Goal: Information Seeking & Learning: Find specific page/section

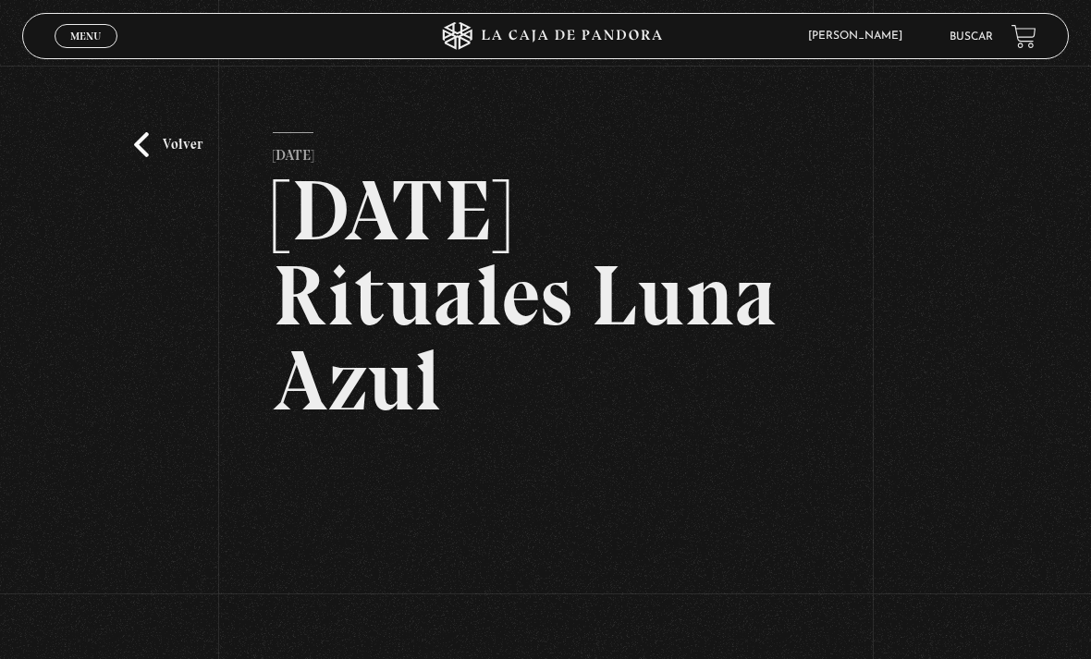
scroll to position [94, 0]
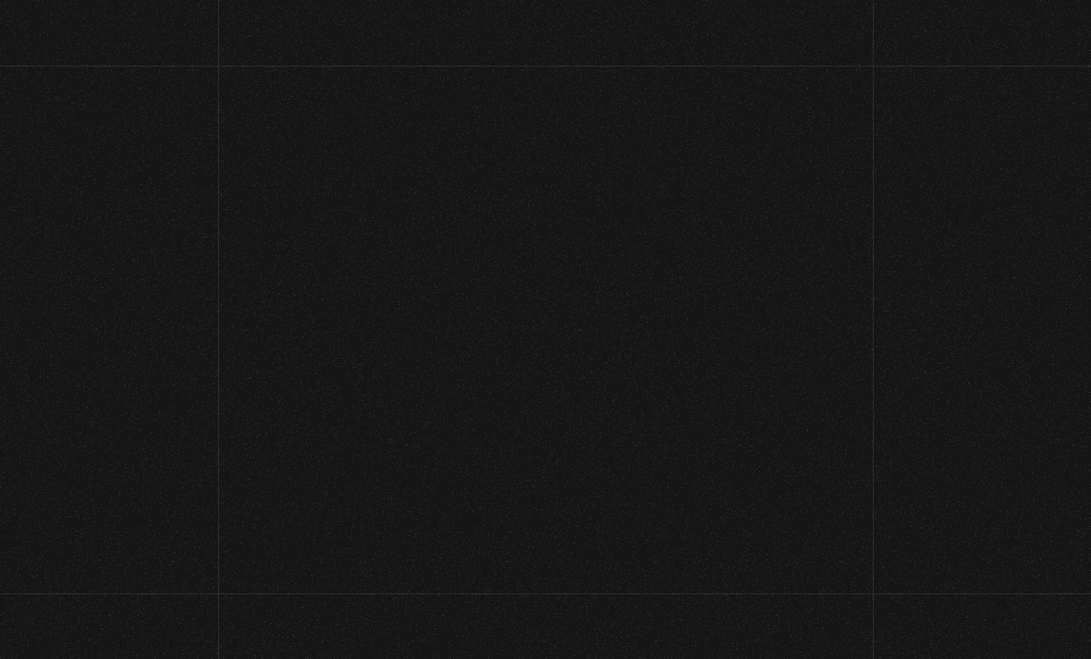
scroll to position [865, 0]
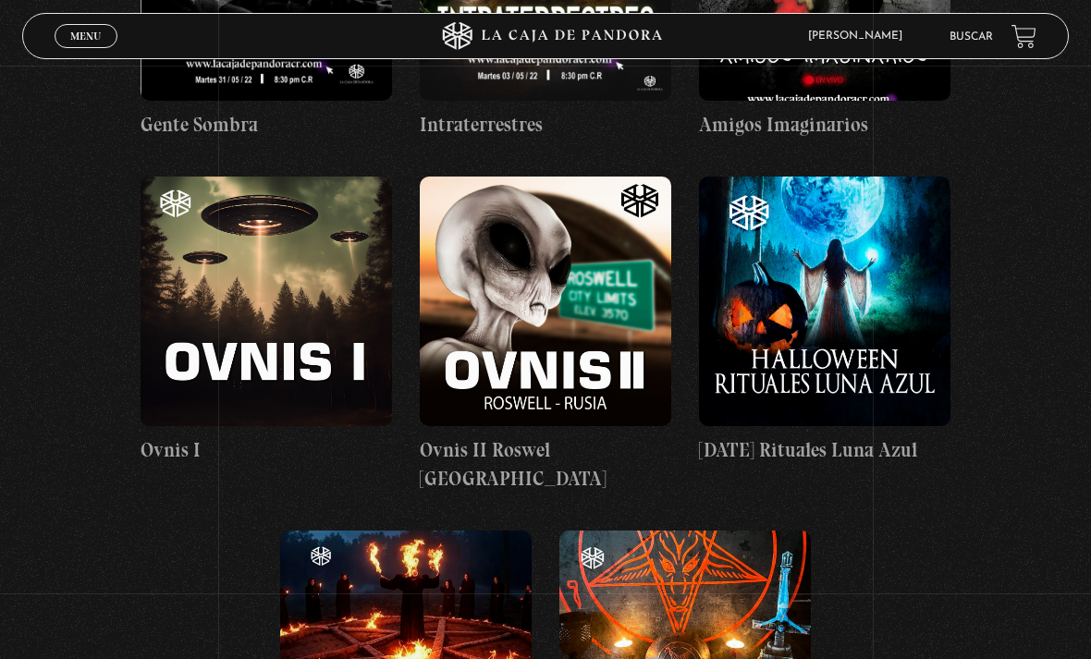
click at [966, 34] on link "Buscar" at bounding box center [970, 36] width 43 height 11
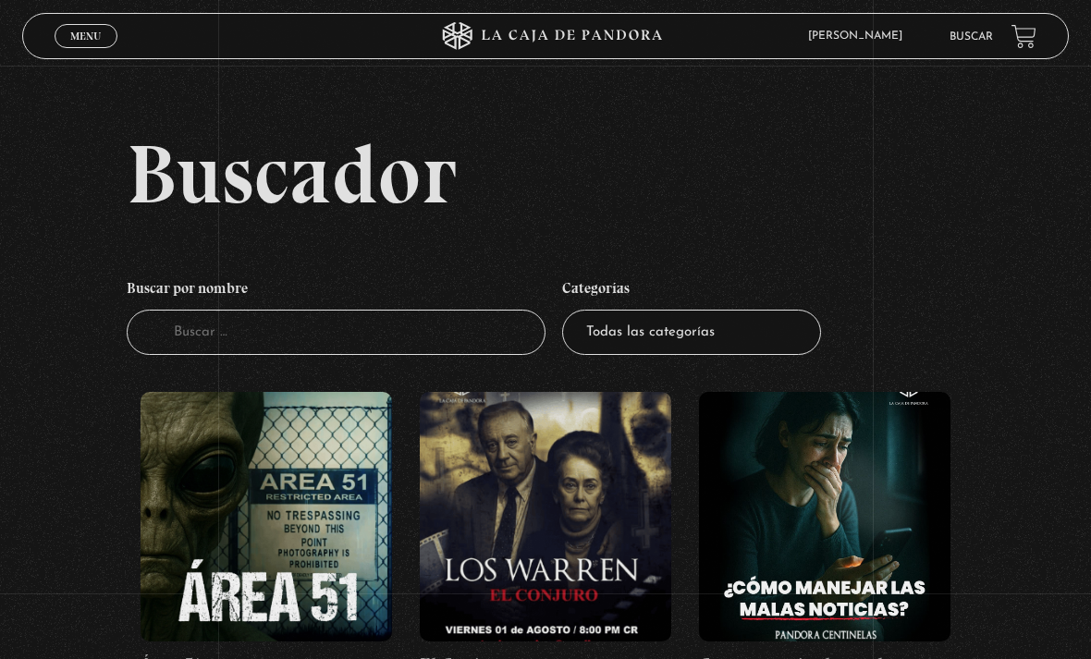
click at [469, 329] on input "Buscador" at bounding box center [336, 332] width 419 height 45
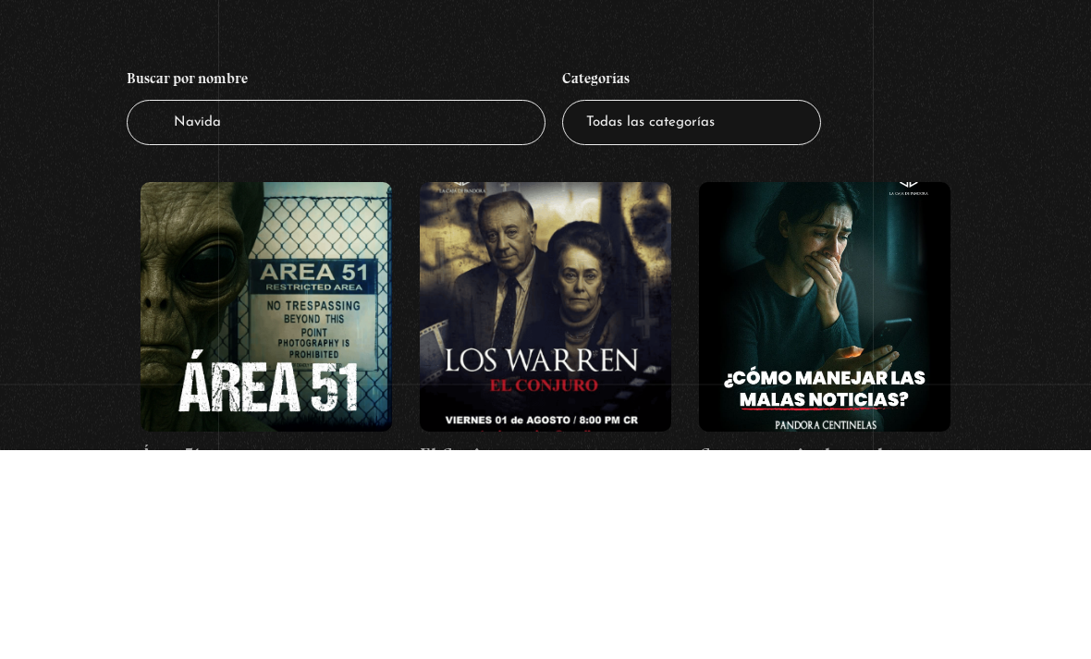
type input "[DATE]"
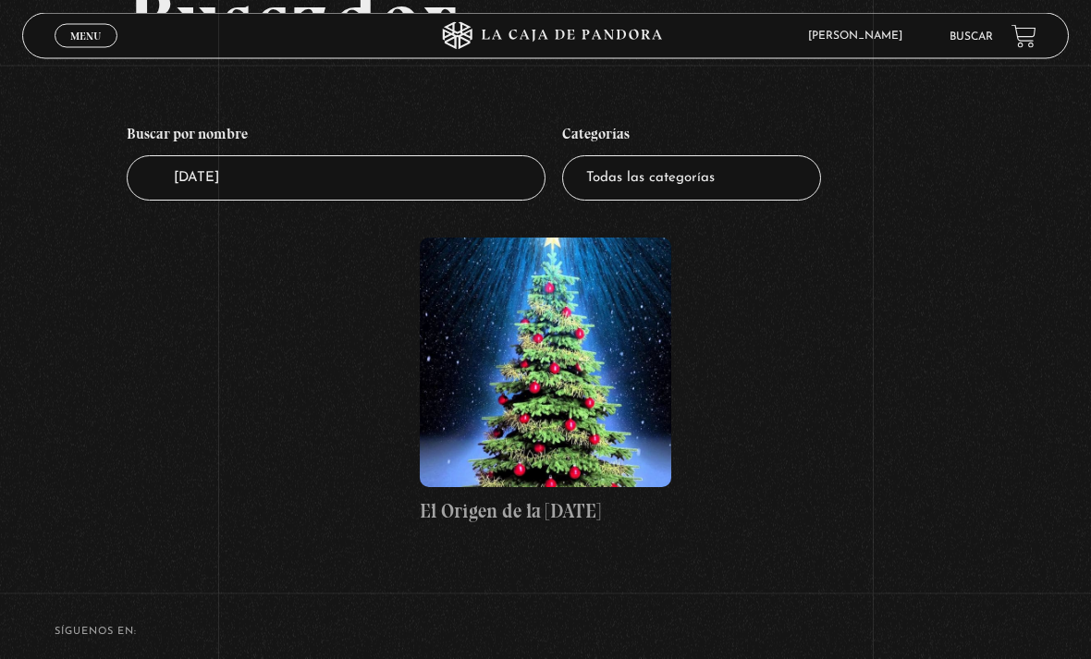
scroll to position [154, 0]
click at [607, 417] on figure at bounding box center [545, 363] width 251 height 250
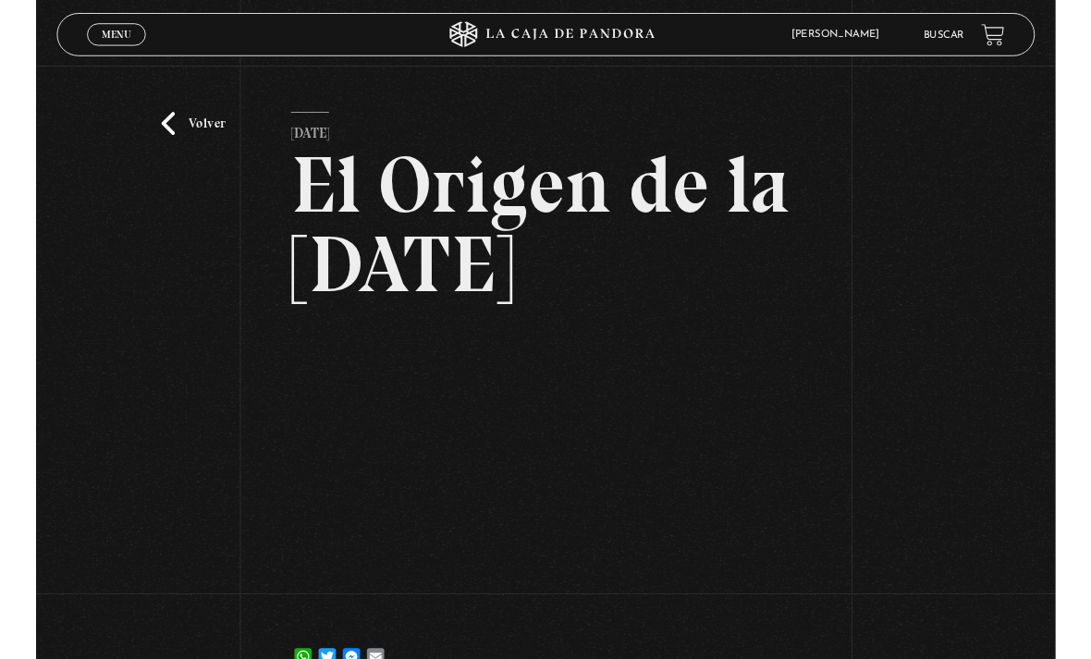
scroll to position [147, 0]
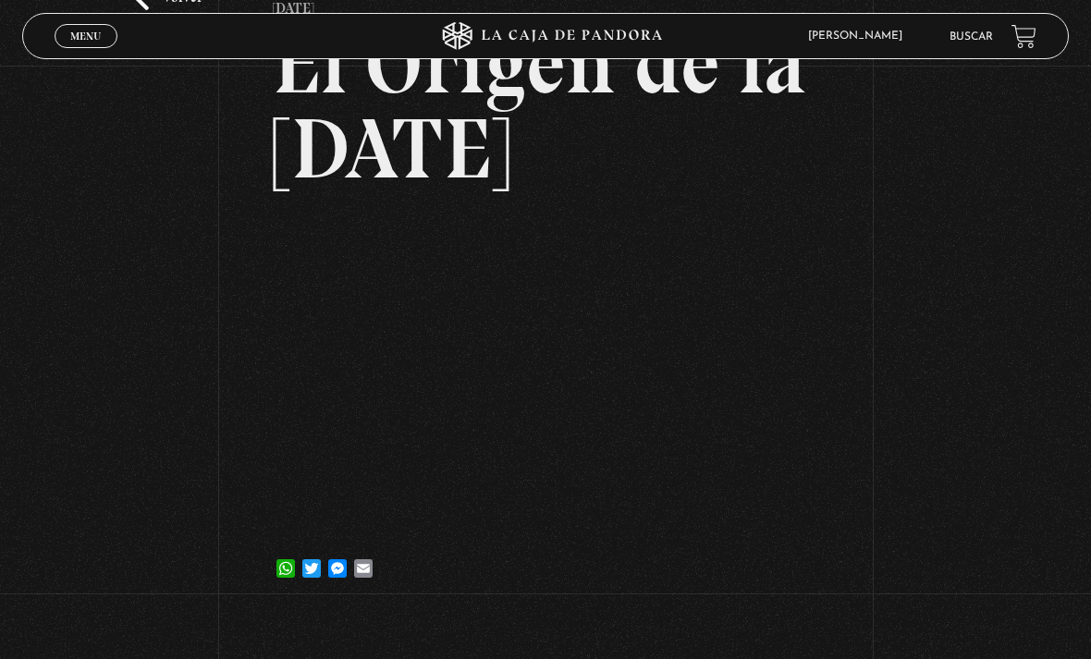
click at [979, 32] on link "Buscar" at bounding box center [970, 36] width 43 height 11
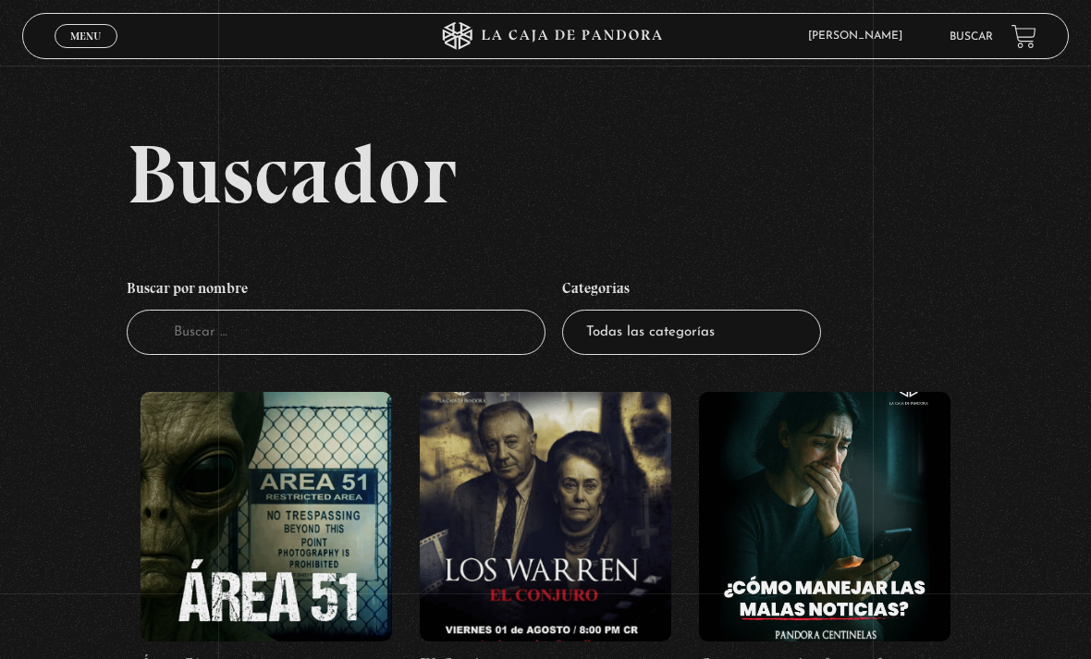
click at [470, 346] on input "Buscador" at bounding box center [336, 332] width 419 height 45
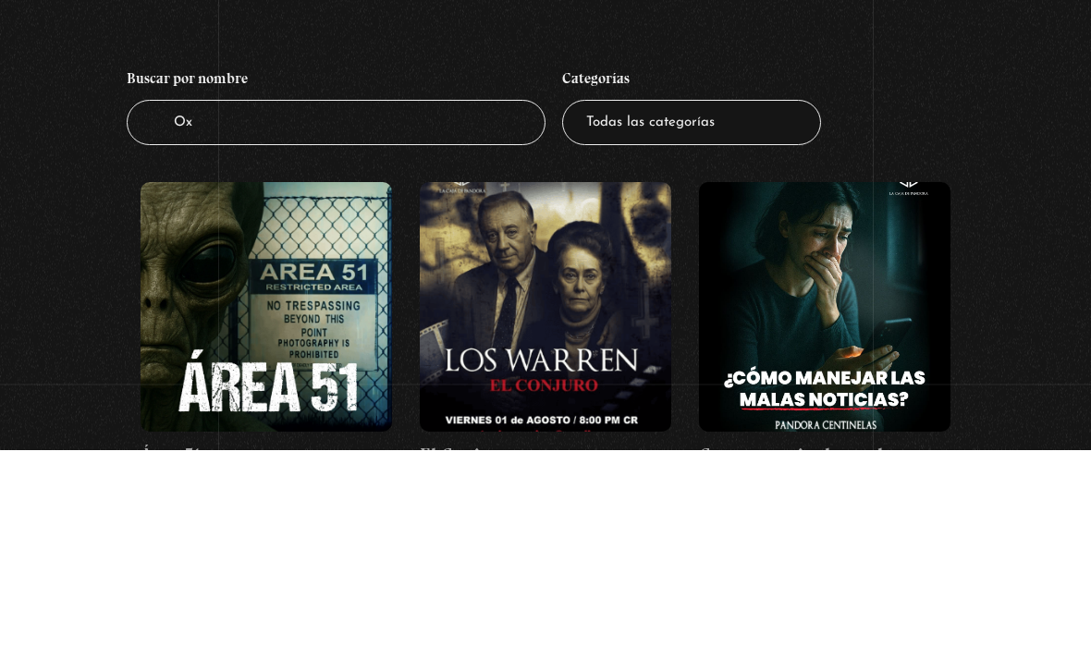
type input "Oxa"
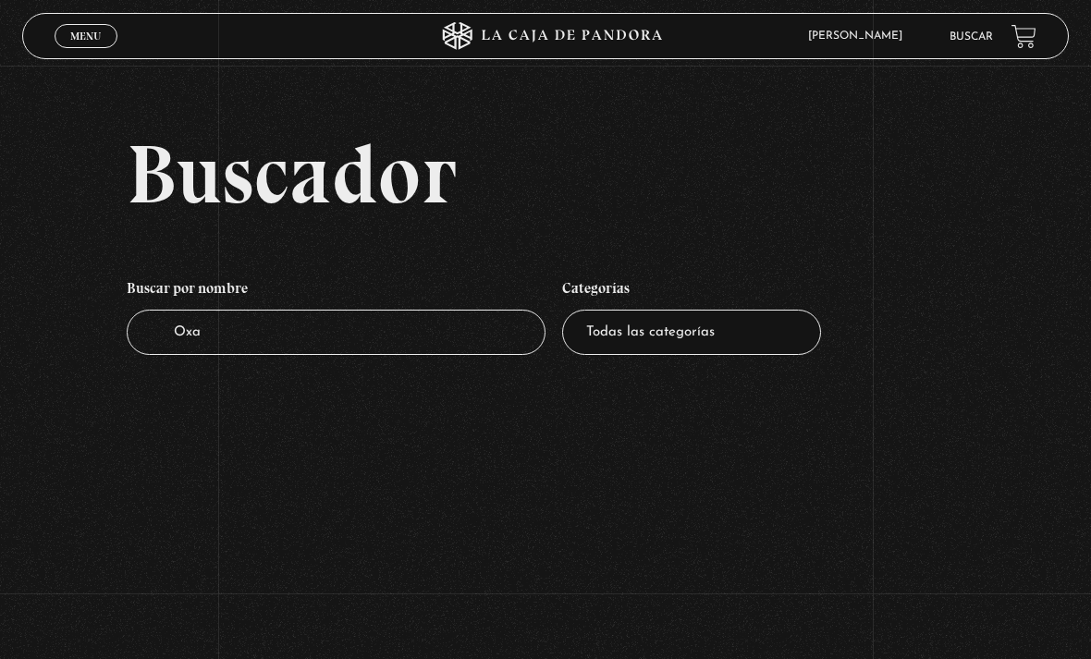
click at [462, 344] on input "Oxa" at bounding box center [336, 332] width 419 height 45
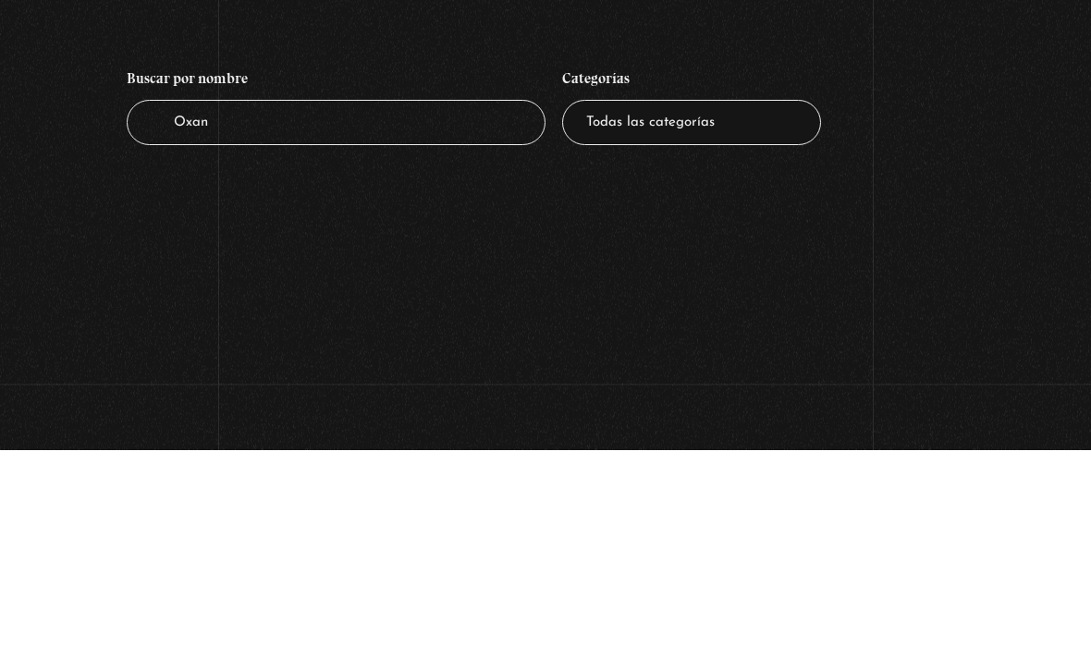
type input "Oxana"
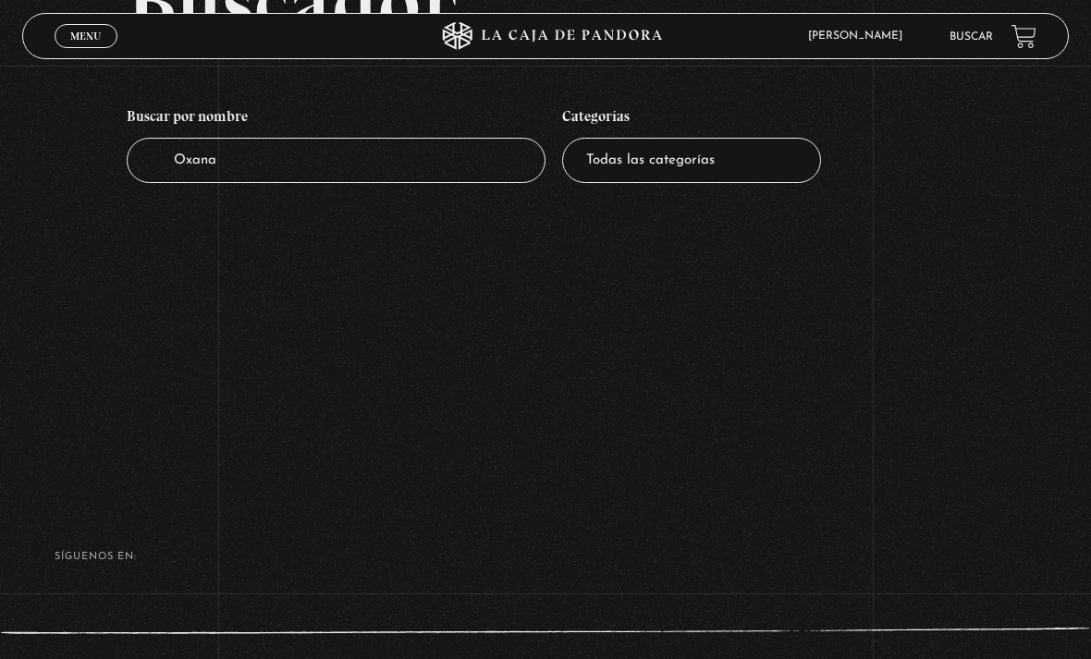
click at [221, 162] on input "Oxana" at bounding box center [336, 160] width 419 height 45
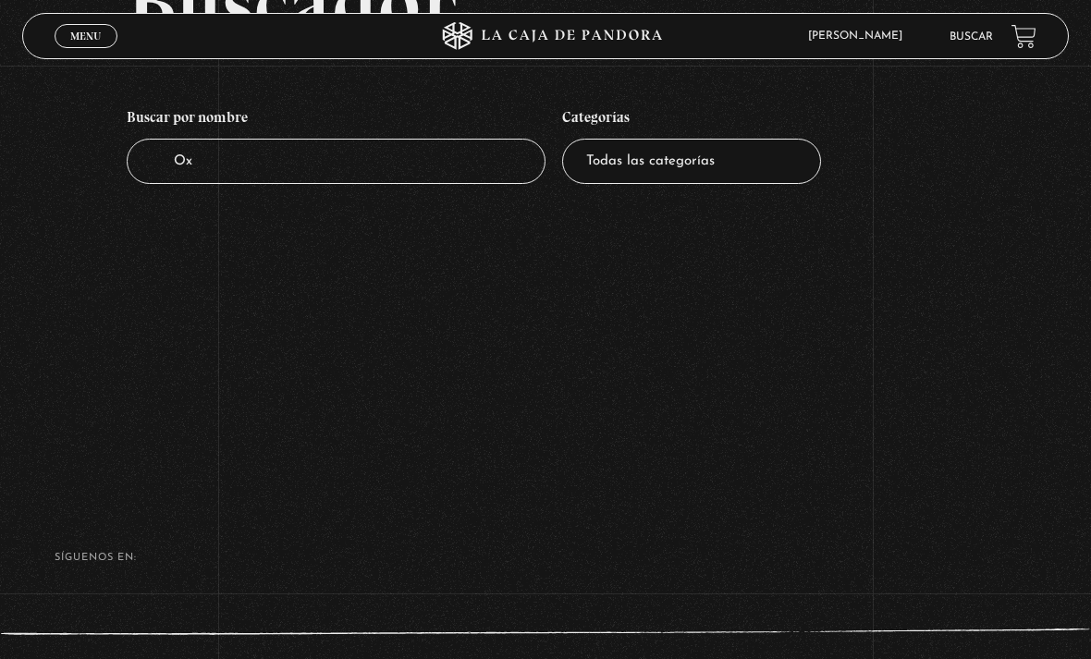
type input "O"
type input "Gaston"
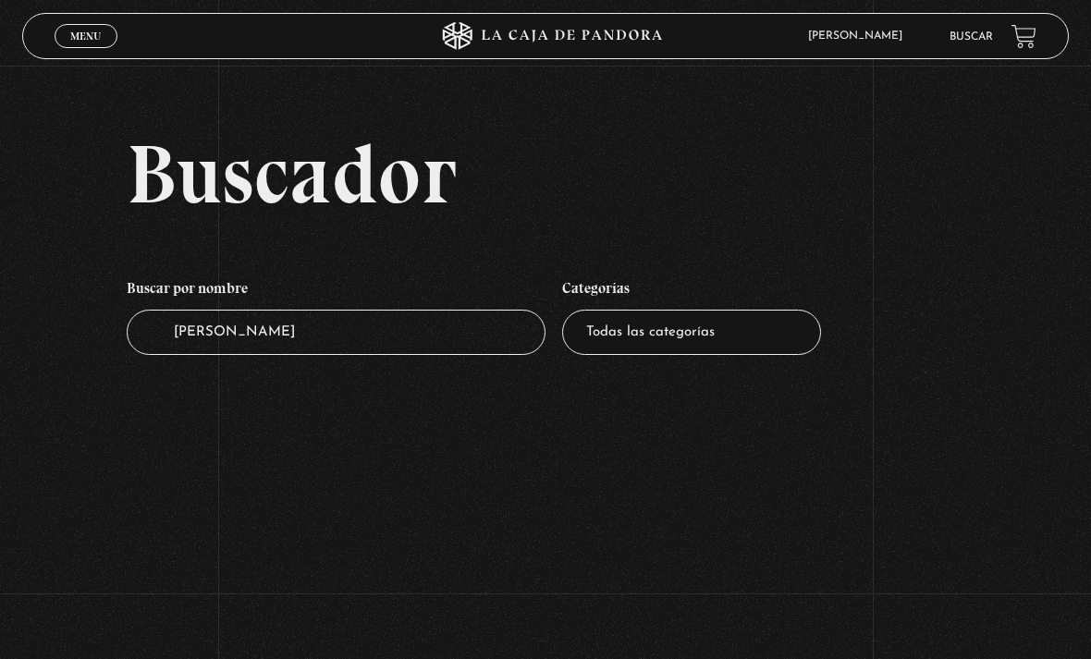
click at [463, 339] on input "Gaston" at bounding box center [336, 332] width 419 height 45
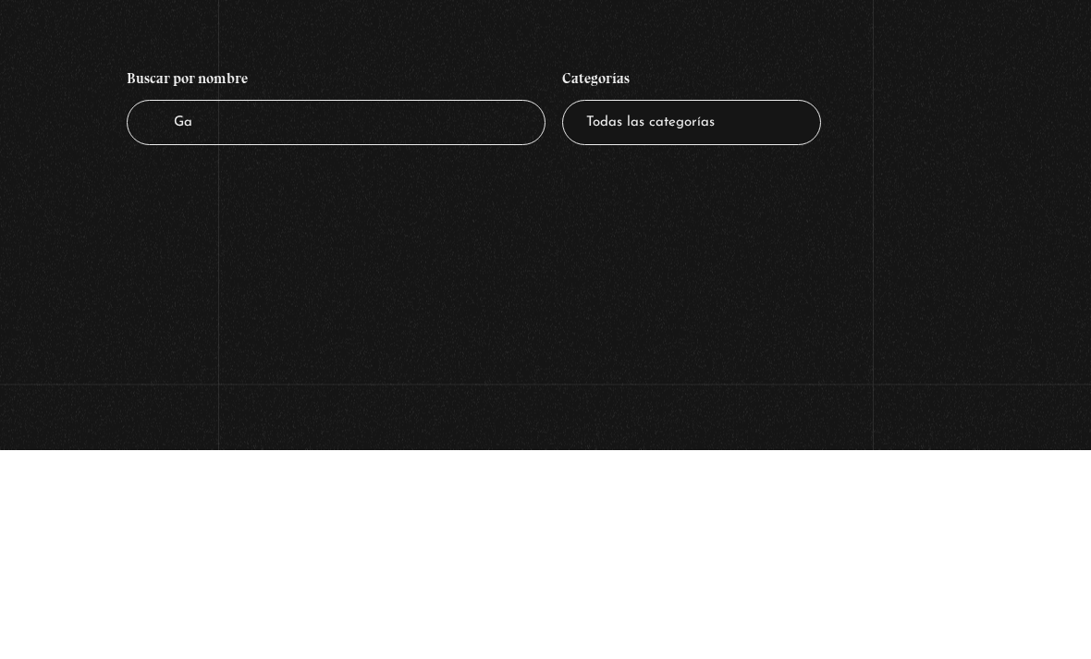
type input "G"
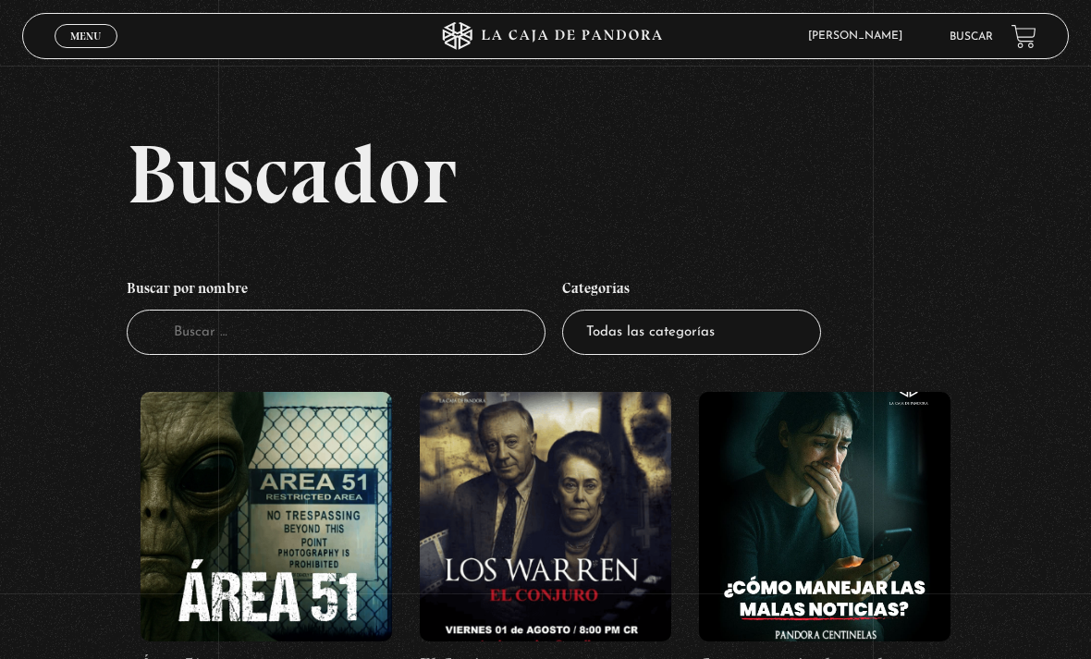
click at [447, 343] on input "Buscador" at bounding box center [336, 332] width 419 height 45
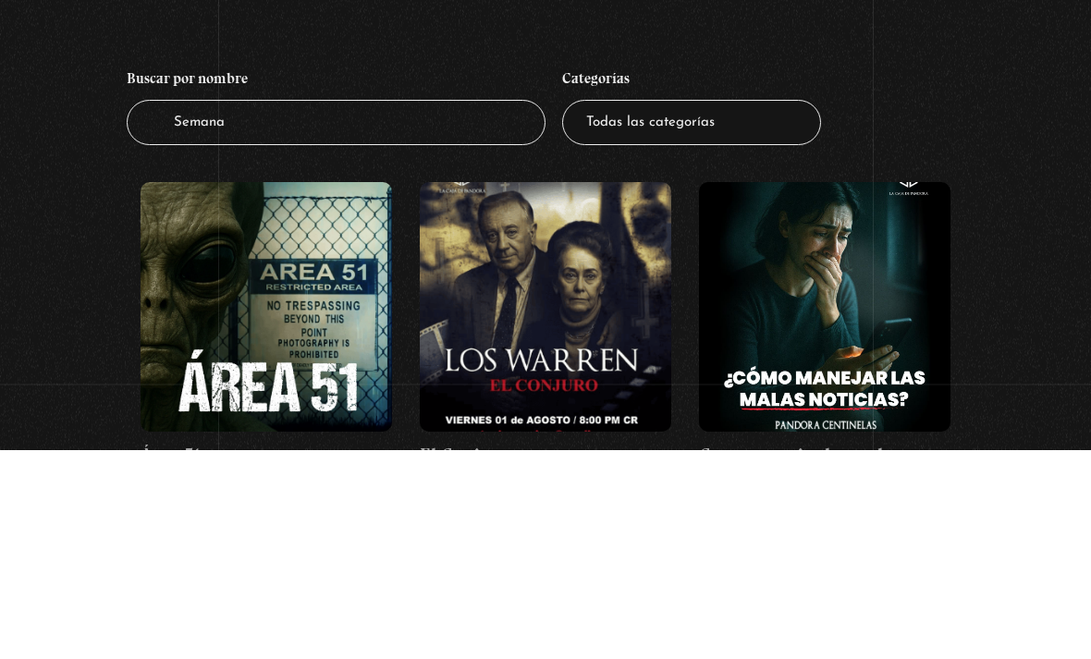
type input "Semana"
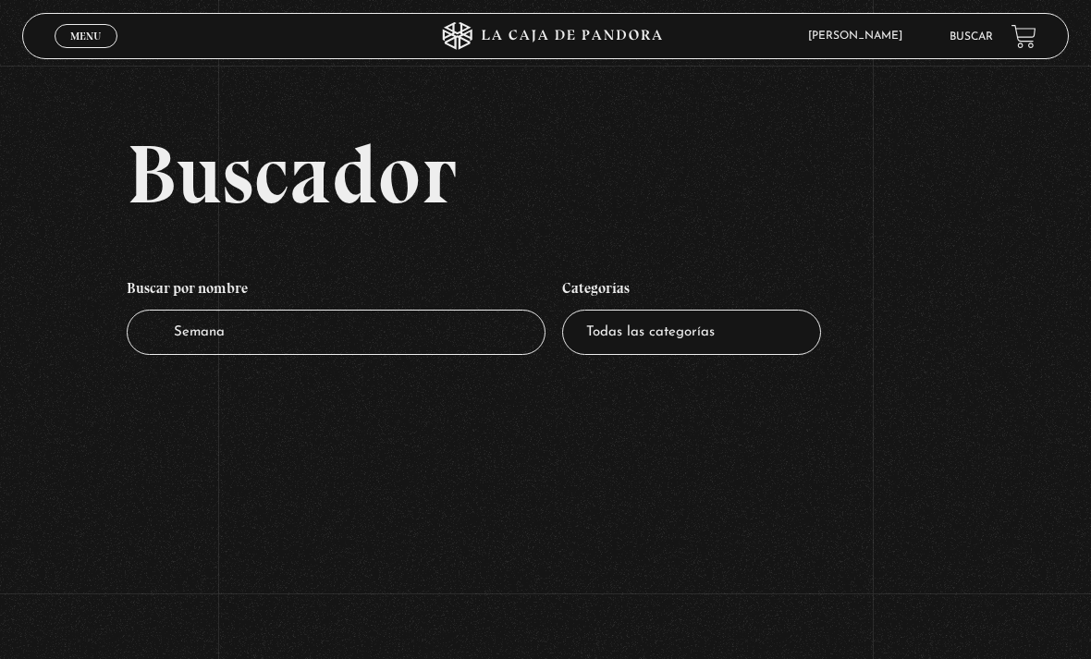
click at [461, 351] on input "Semana" at bounding box center [336, 332] width 419 height 45
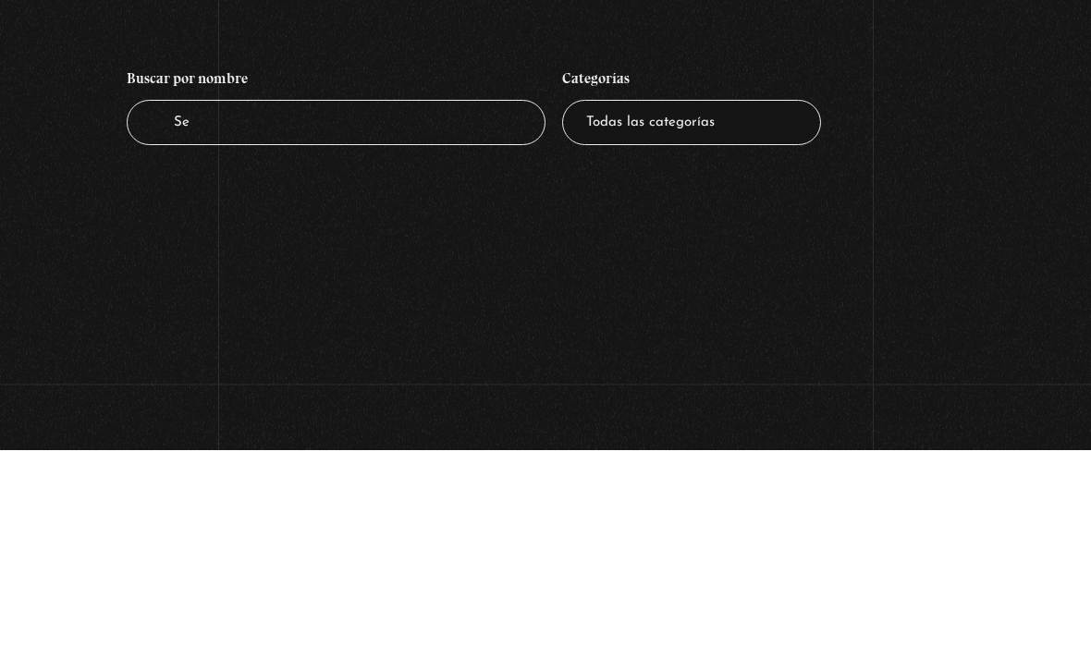
type input "S"
type input "Santa"
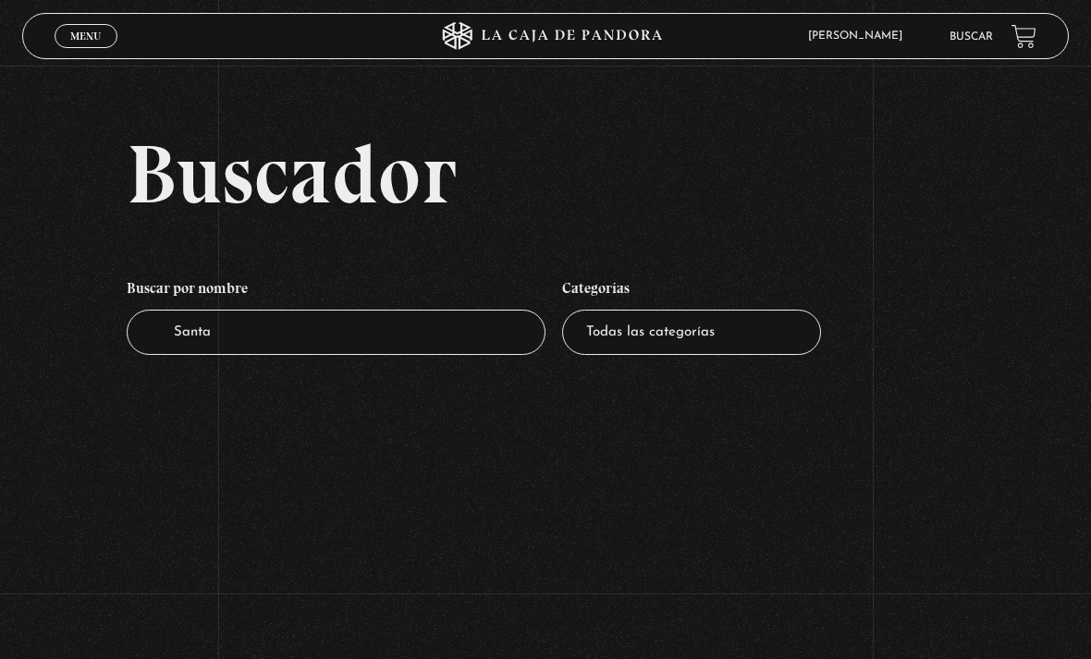
click at [83, 48] on span "Cerrar" at bounding box center [86, 52] width 43 height 13
